Goal: Information Seeking & Learning: Find specific fact

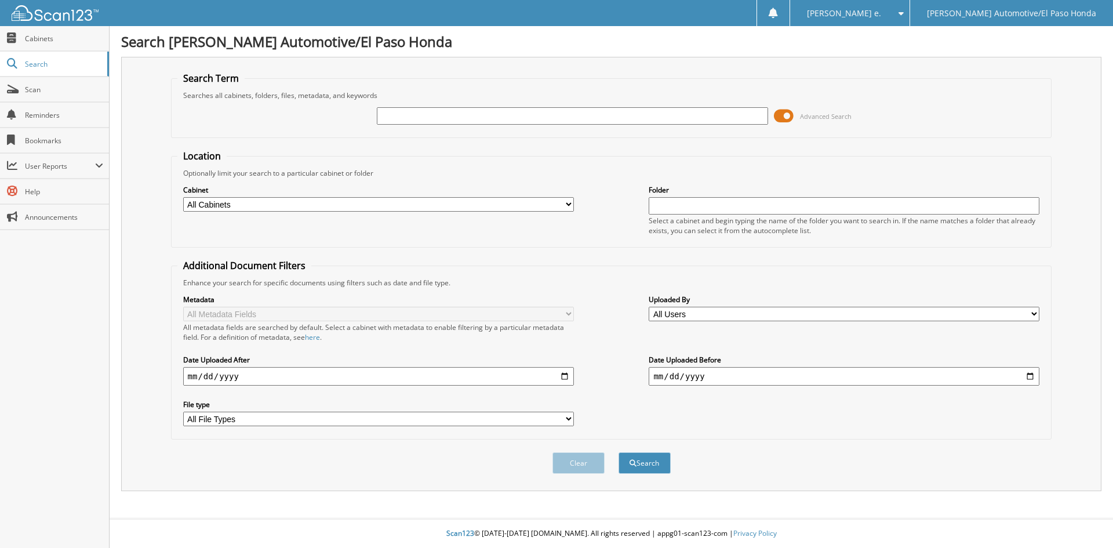
click at [392, 118] on input "text" at bounding box center [572, 115] width 391 height 17
type input "94839"
click at [653, 461] on button "Search" at bounding box center [644, 462] width 52 height 21
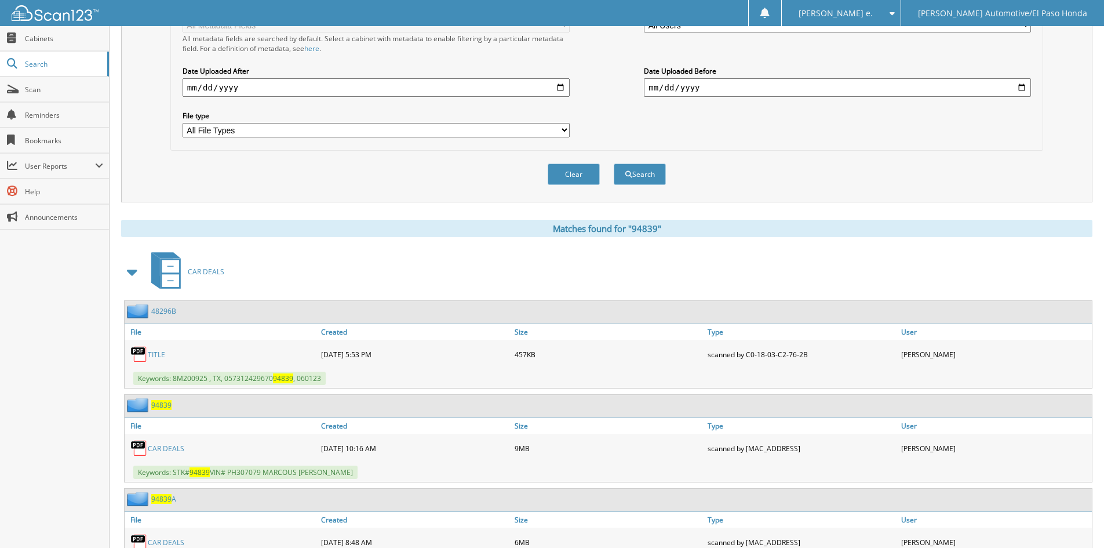
scroll to position [352, 0]
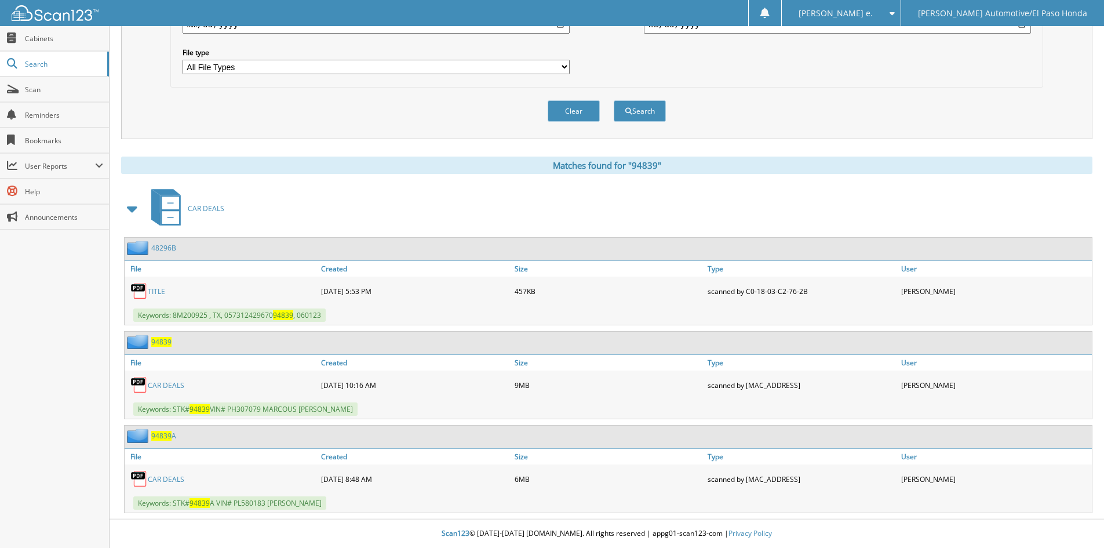
click at [158, 342] on span "94839" at bounding box center [161, 342] width 20 height 10
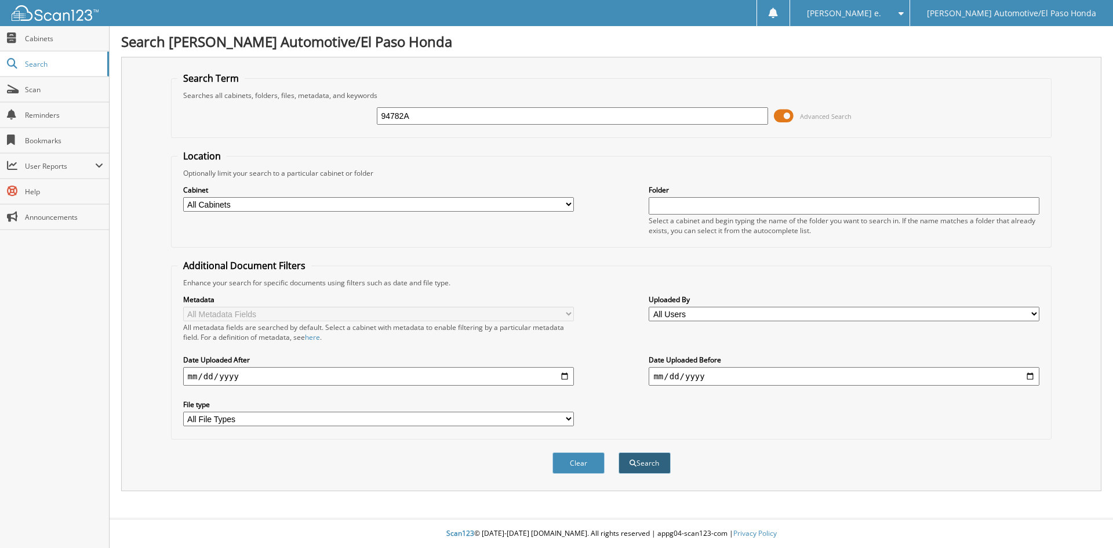
type input "94782A"
click at [651, 464] on button "Search" at bounding box center [644, 462] width 52 height 21
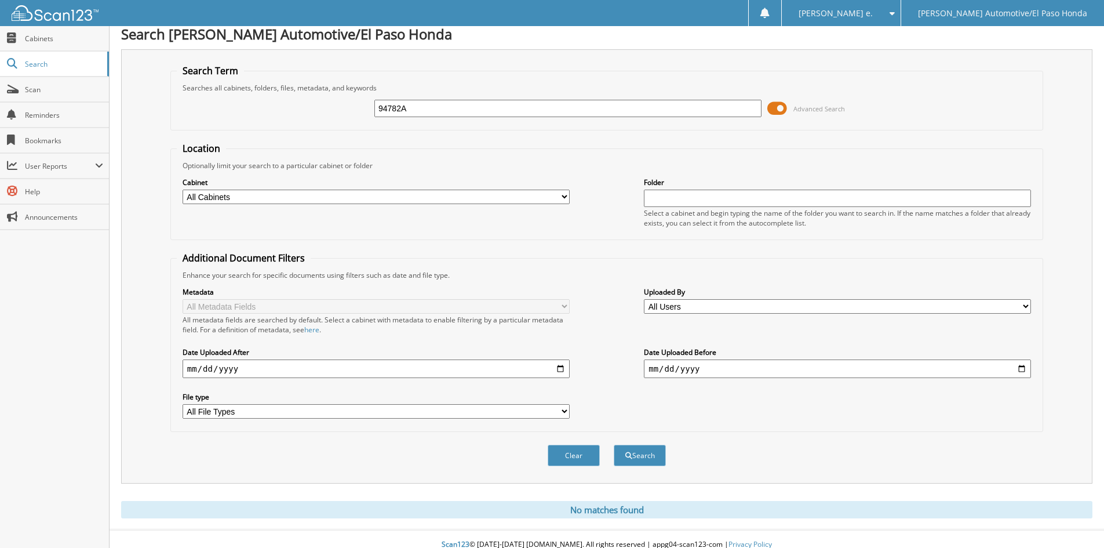
scroll to position [19, 0]
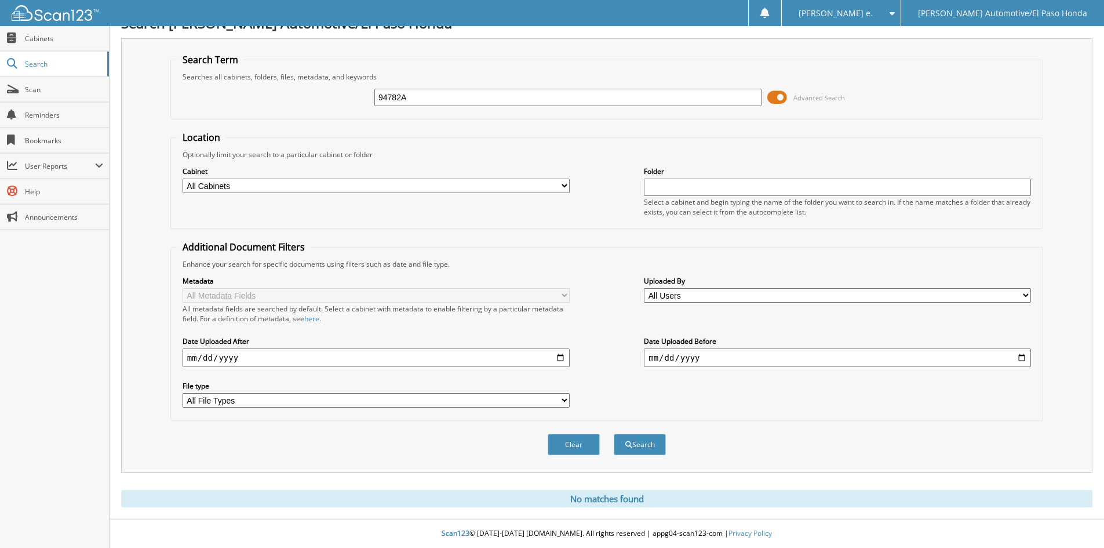
click at [420, 99] on input "94782A" at bounding box center [567, 97] width 387 height 17
type input "52263"
click at [644, 444] on button "Search" at bounding box center [640, 443] width 52 height 21
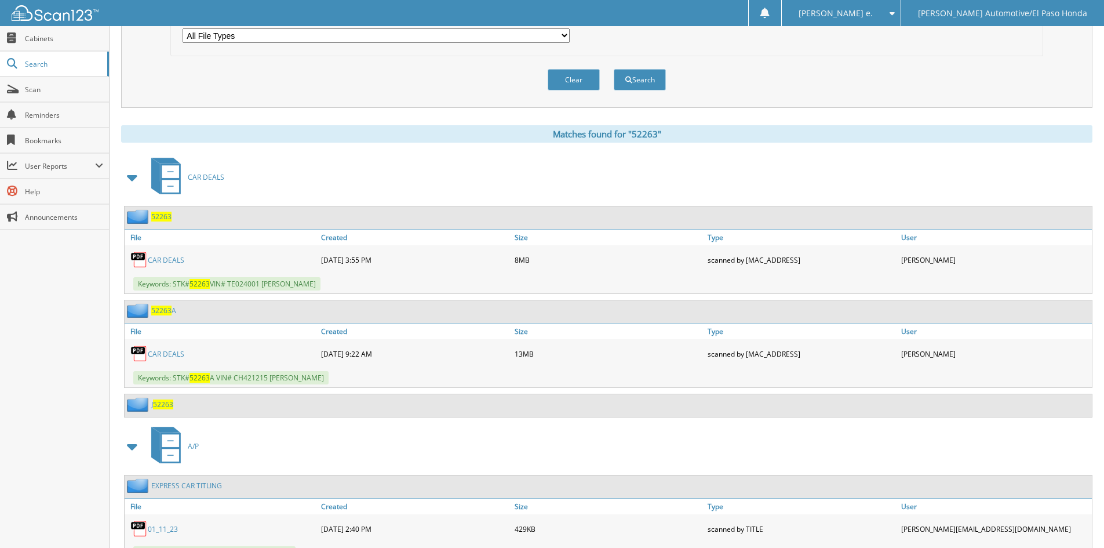
scroll to position [406, 0]
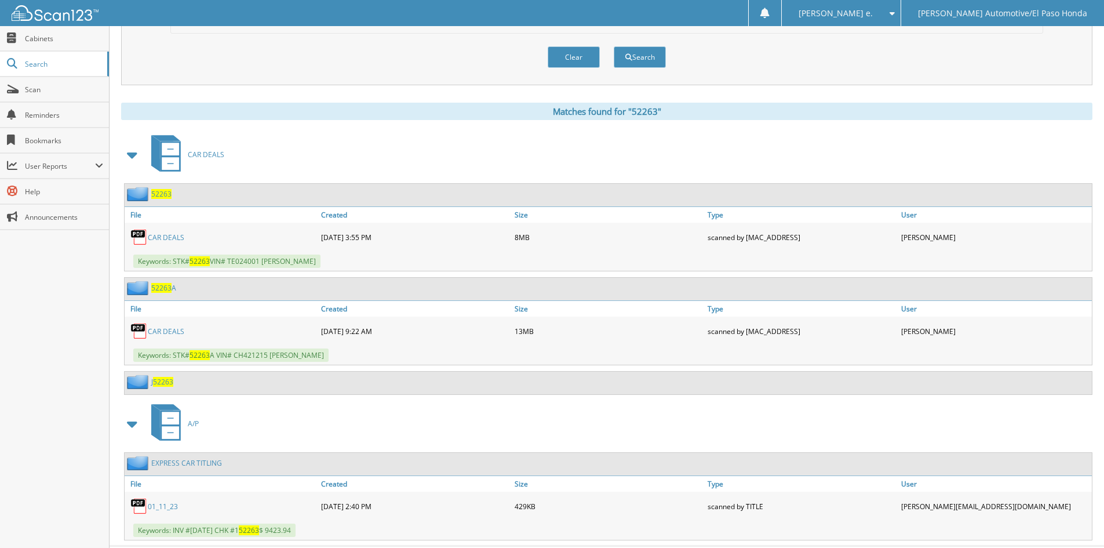
click at [158, 377] on span "52263" at bounding box center [163, 382] width 20 height 10
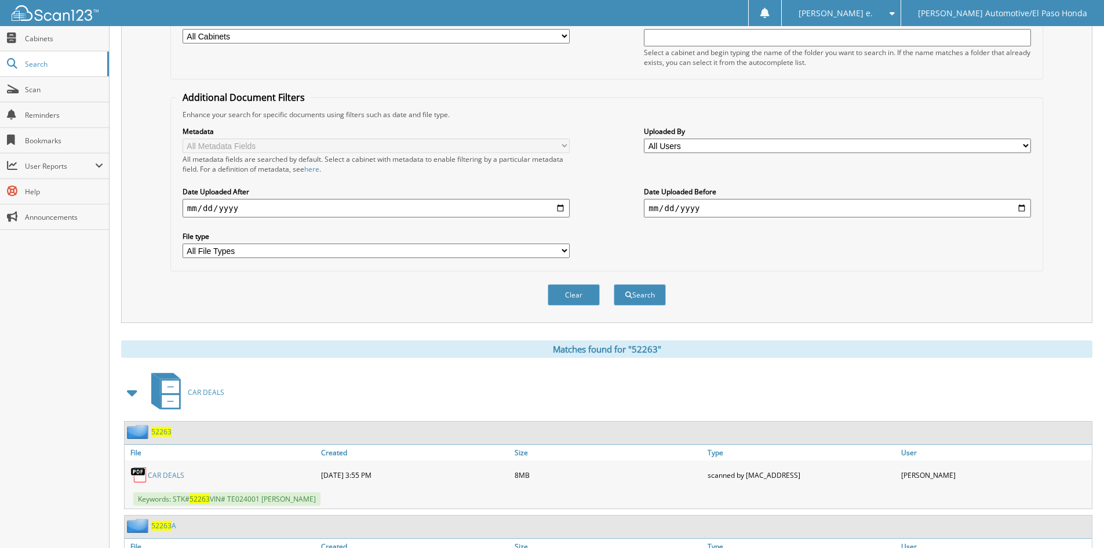
scroll to position [290, 0]
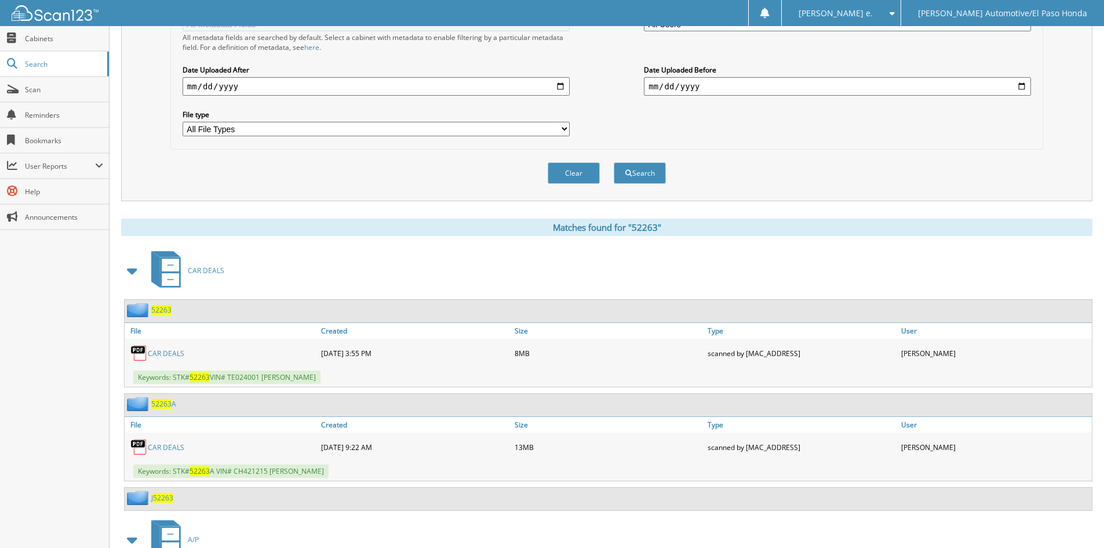
click at [161, 312] on span "52263" at bounding box center [161, 310] width 20 height 10
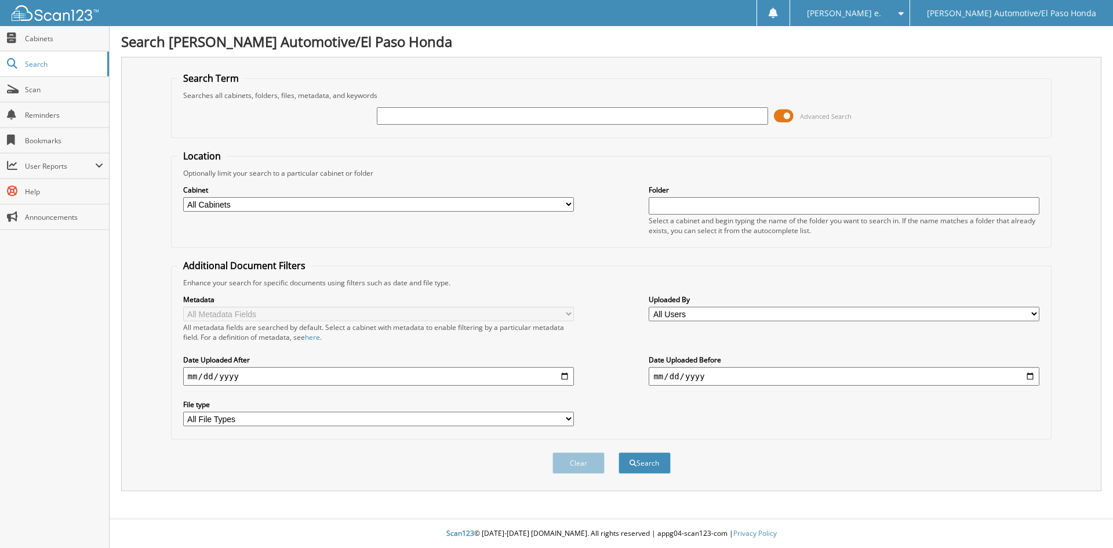
click at [406, 114] on input "text" at bounding box center [572, 115] width 391 height 17
type input "52091A"
click at [659, 463] on button "Search" at bounding box center [644, 462] width 52 height 21
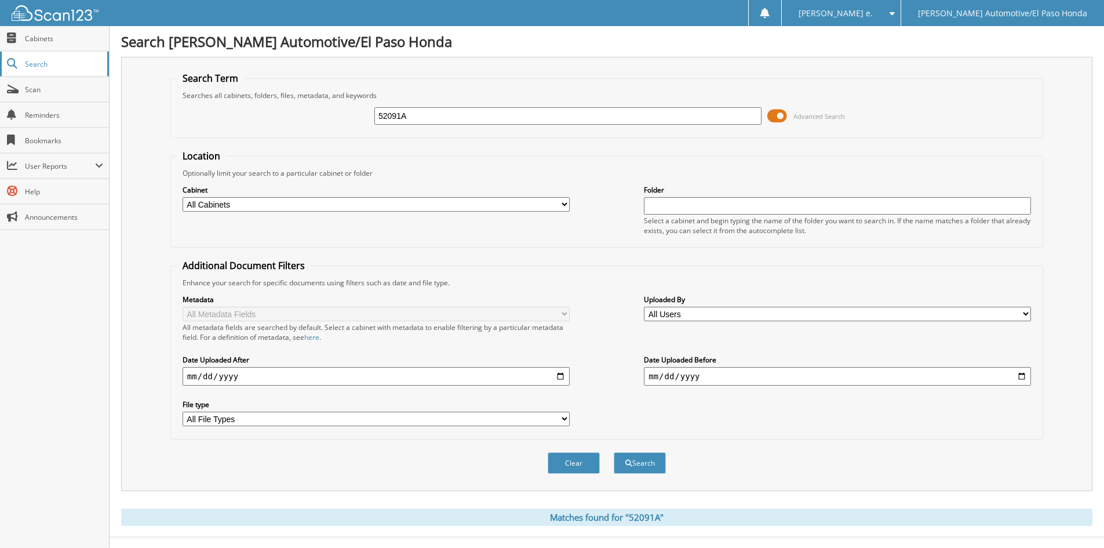
click at [41, 63] on span "Search" at bounding box center [63, 64] width 76 height 10
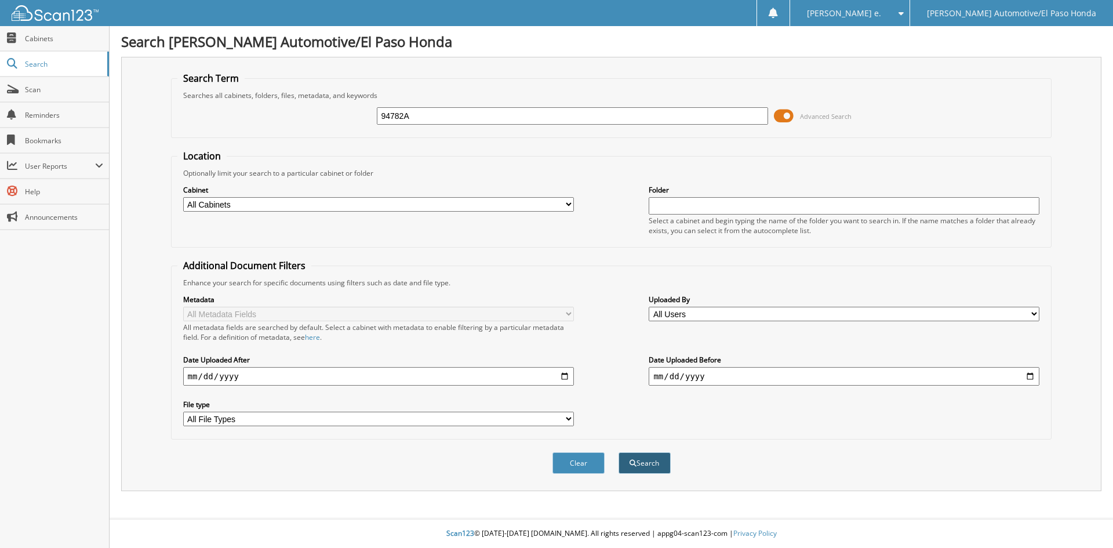
type input "94782A"
click at [649, 463] on button "Search" at bounding box center [644, 462] width 52 height 21
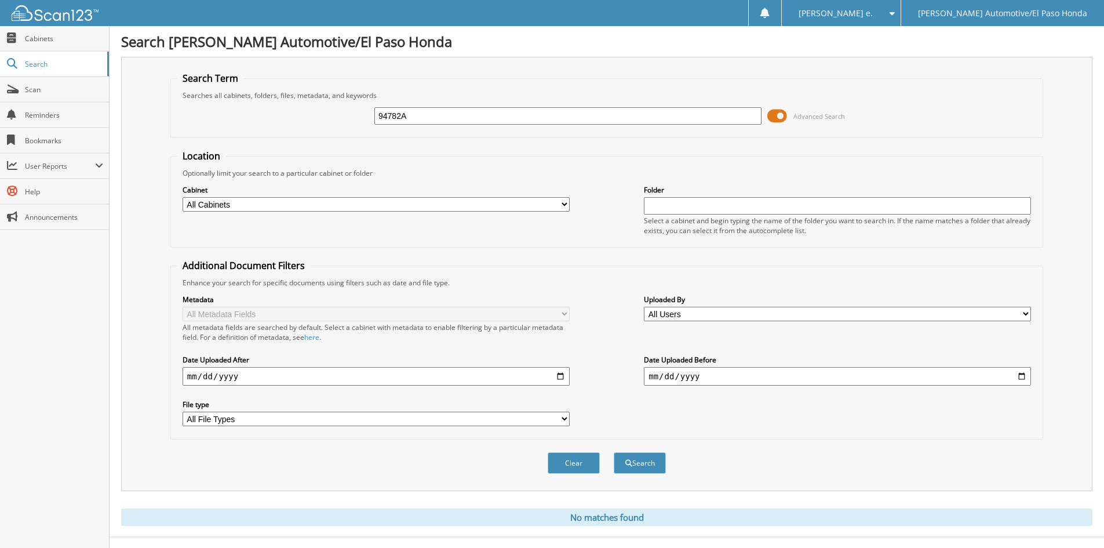
drag, startPoint x: 419, startPoint y: 113, endPoint x: 158, endPoint y: 70, distance: 264.9
click at [158, 70] on div "Search Term Searches all cabinets, folders, files, metadata, and keywords 94782…" at bounding box center [606, 274] width 971 height 434
click at [30, 63] on span "Search" at bounding box center [63, 64] width 76 height 10
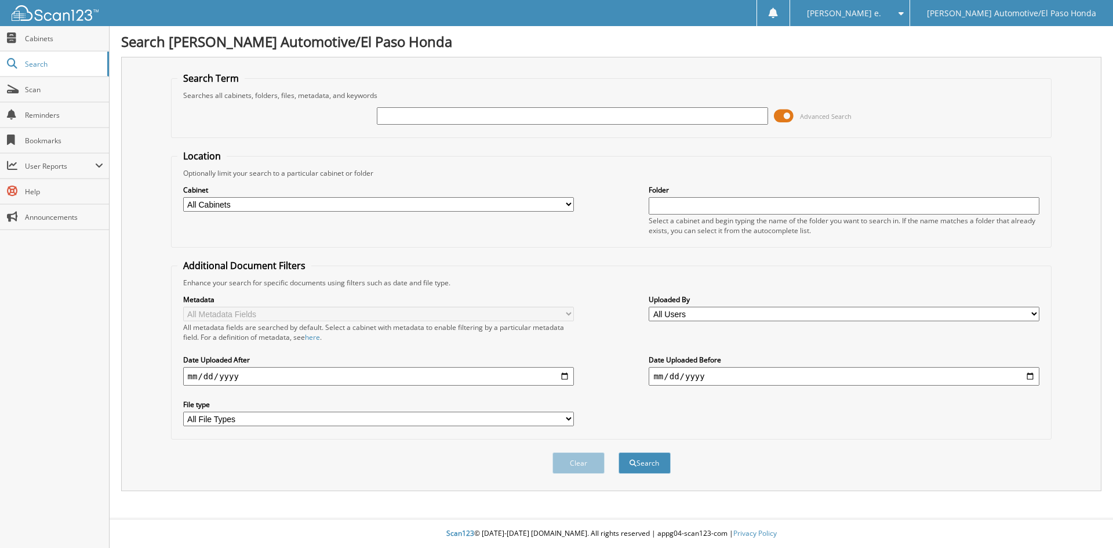
click at [403, 121] on input "text" at bounding box center [572, 115] width 391 height 17
type input "52327"
click at [651, 461] on button "Search" at bounding box center [644, 462] width 52 height 21
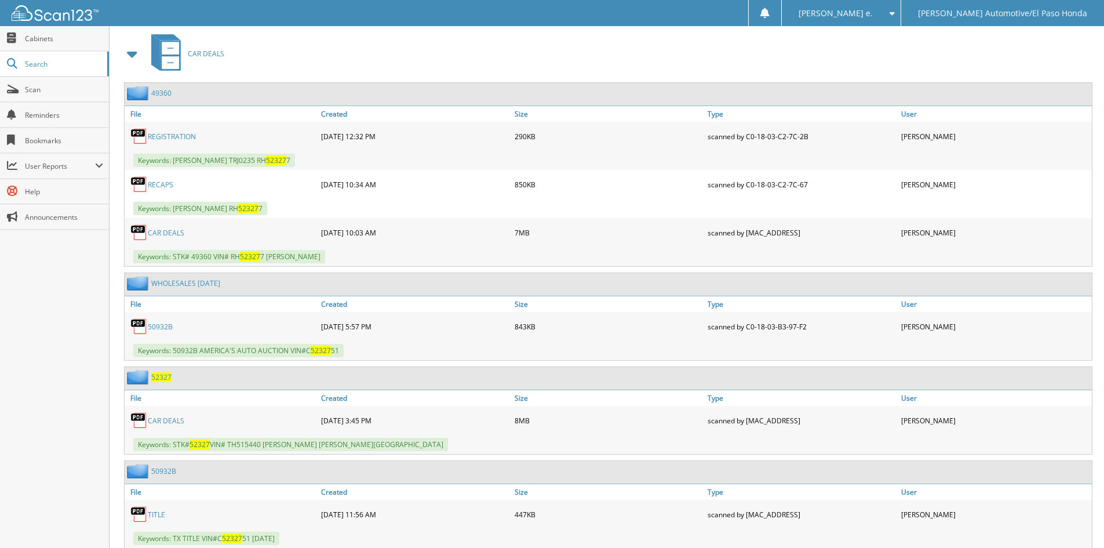
scroll to position [522, 0]
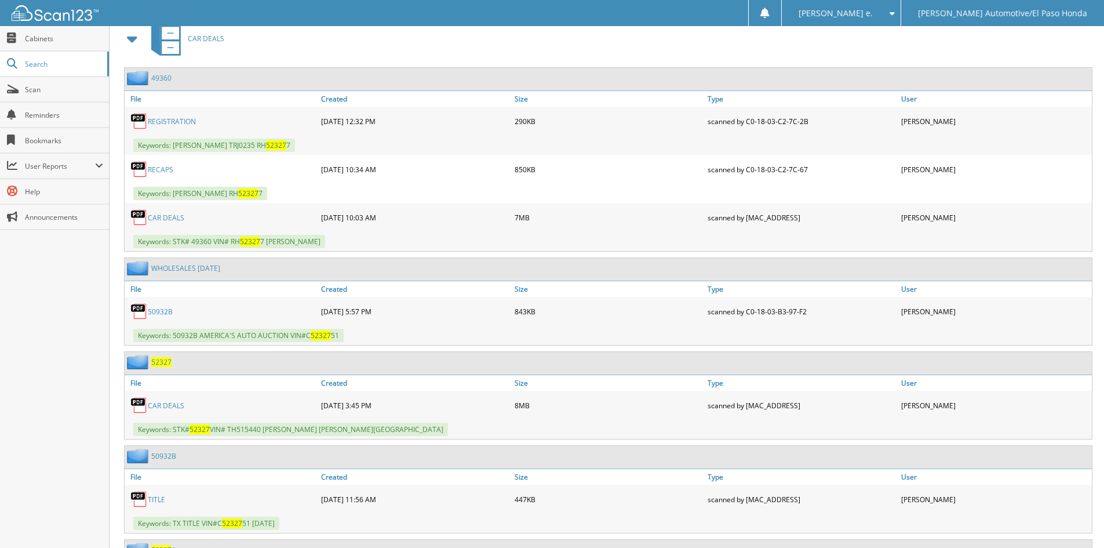
click at [158, 360] on span "52327" at bounding box center [161, 362] width 20 height 10
